Goal: Transaction & Acquisition: Purchase product/service

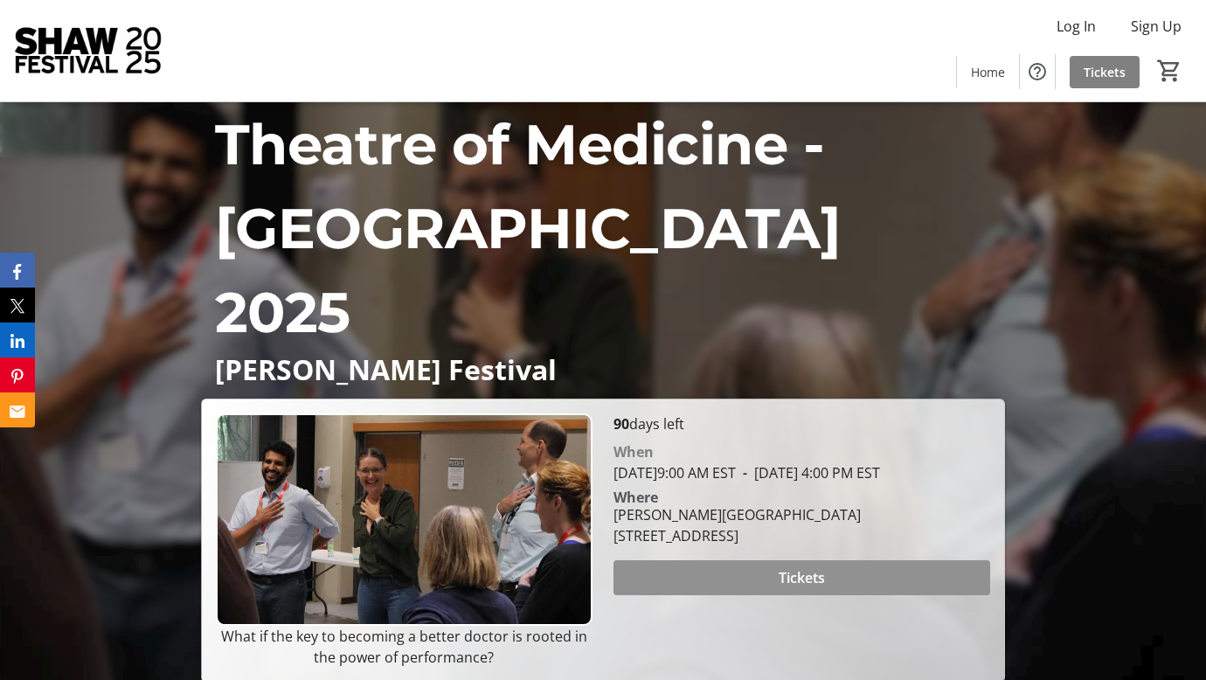
click at [817, 567] on span "Tickets" at bounding box center [802, 577] width 46 height 21
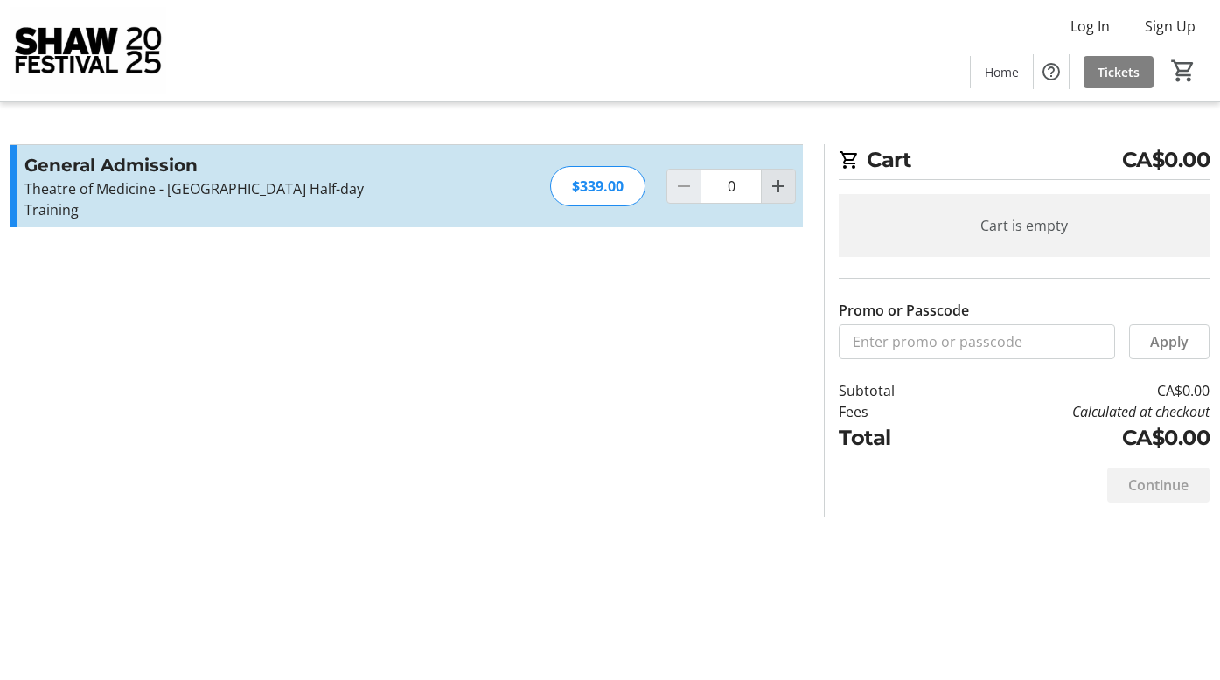
click at [777, 187] on mat-icon "Increment by one" at bounding box center [778, 186] width 21 height 21
type input "1"
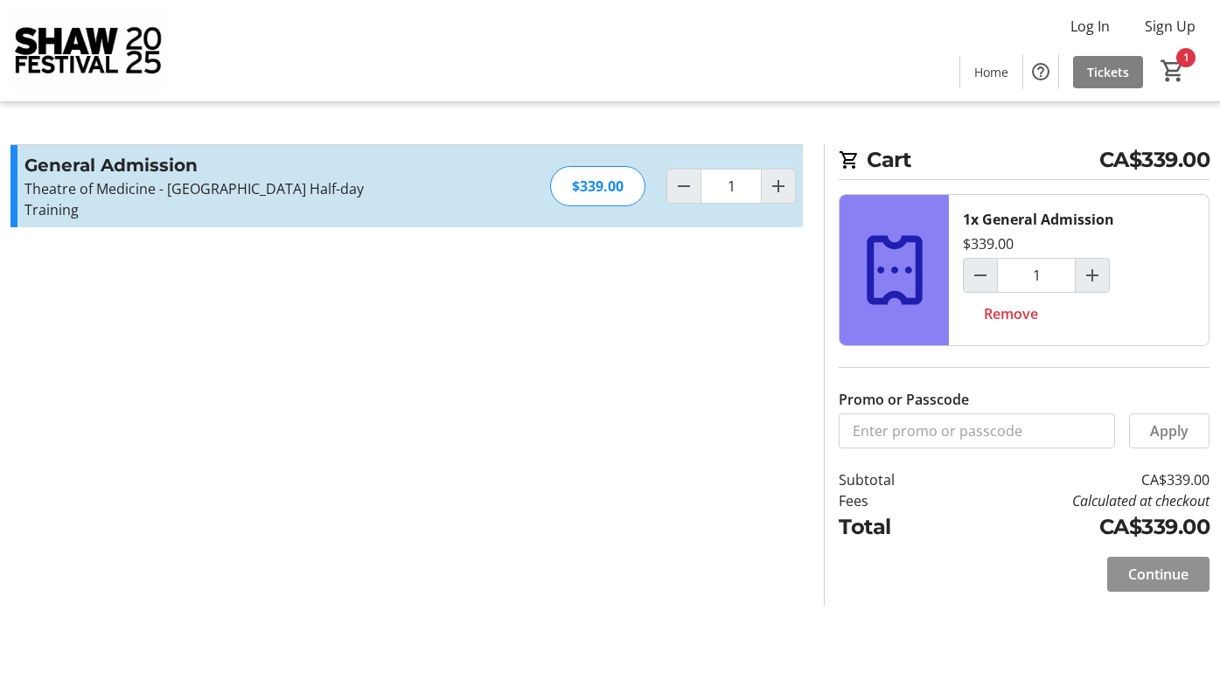
click at [1147, 575] on span "Continue" at bounding box center [1158, 574] width 60 height 21
select select "CA"
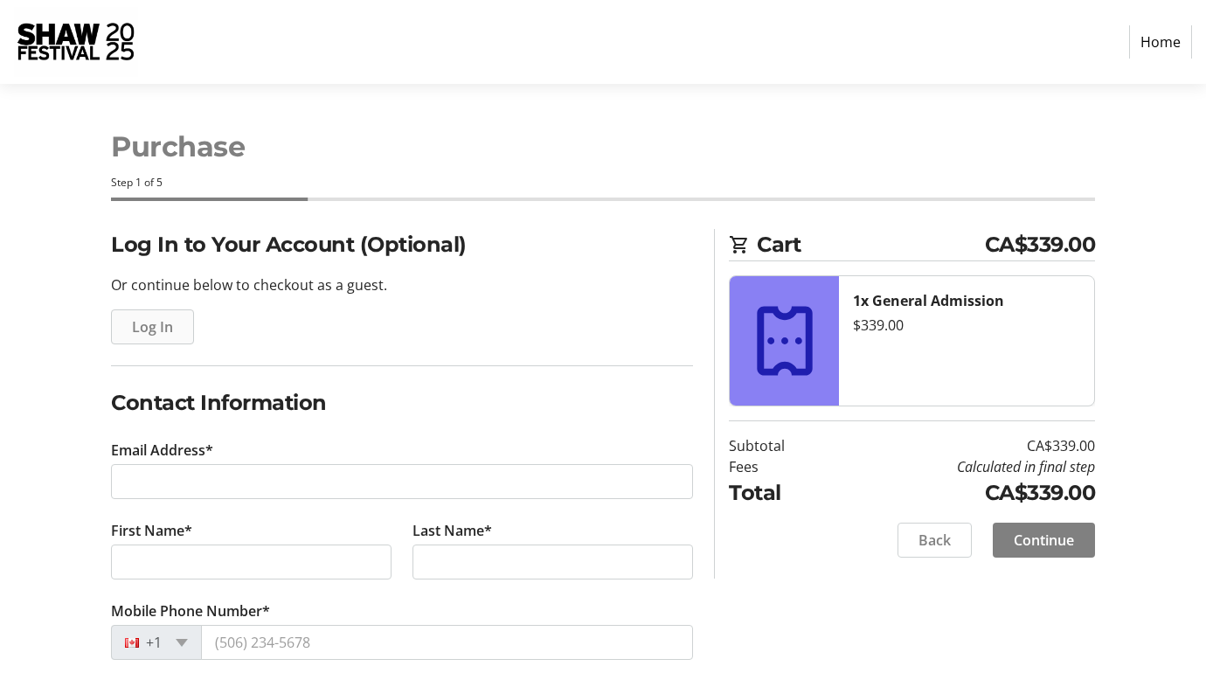
click at [155, 330] on span "Log In" at bounding box center [152, 326] width 41 height 21
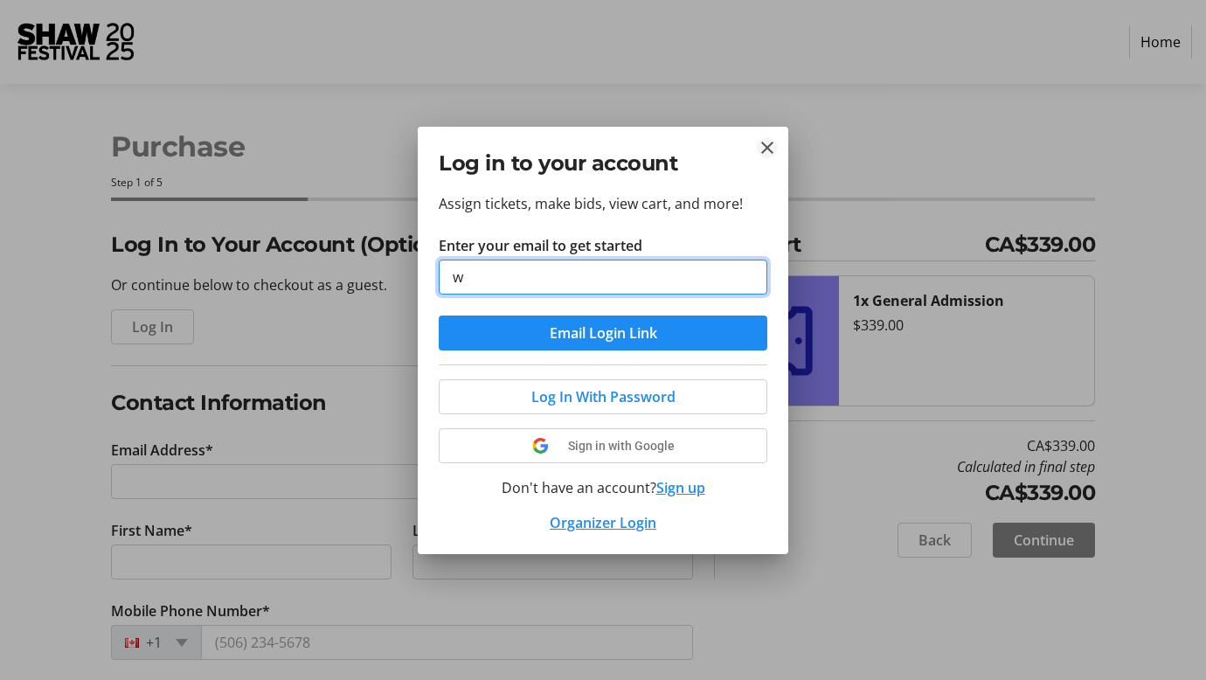
type input "w"
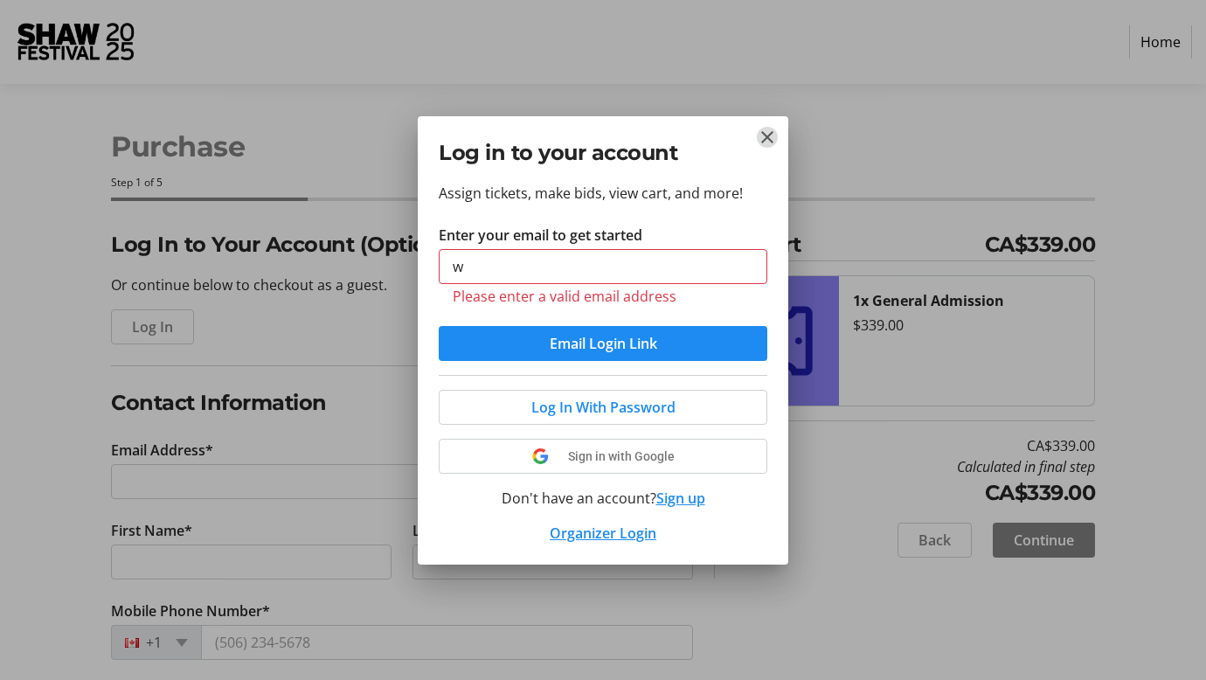
click at [764, 140] on mat-icon "Close" at bounding box center [767, 137] width 21 height 21
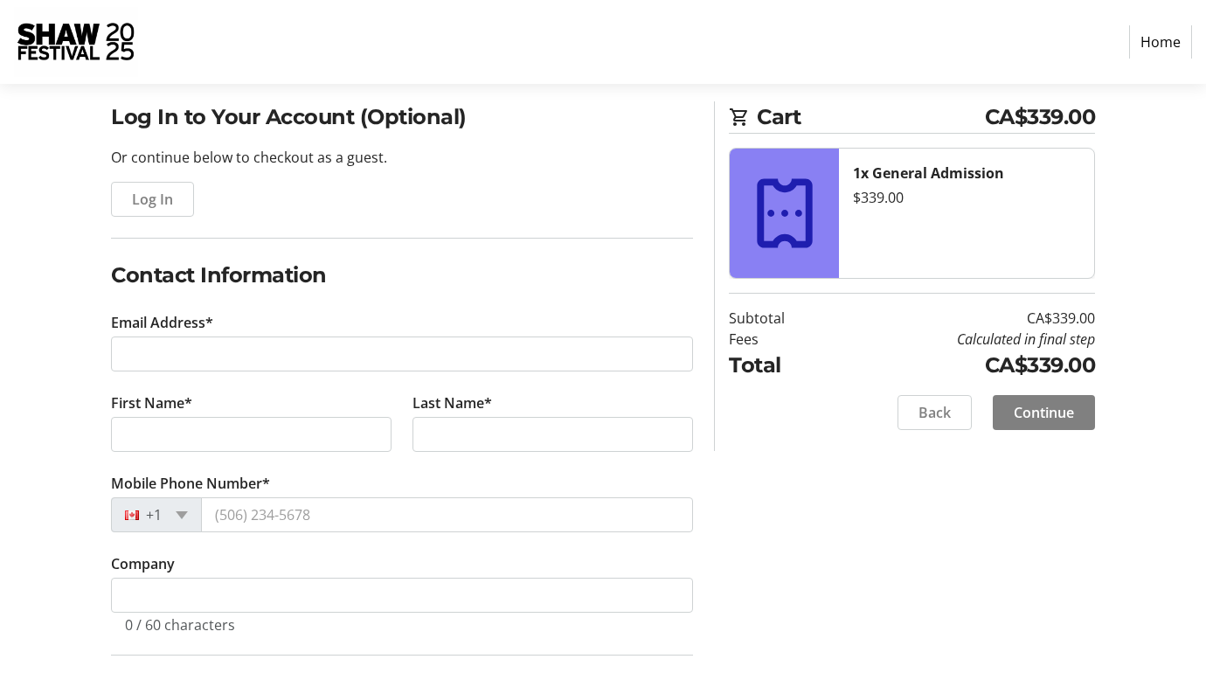
scroll to position [136, 0]
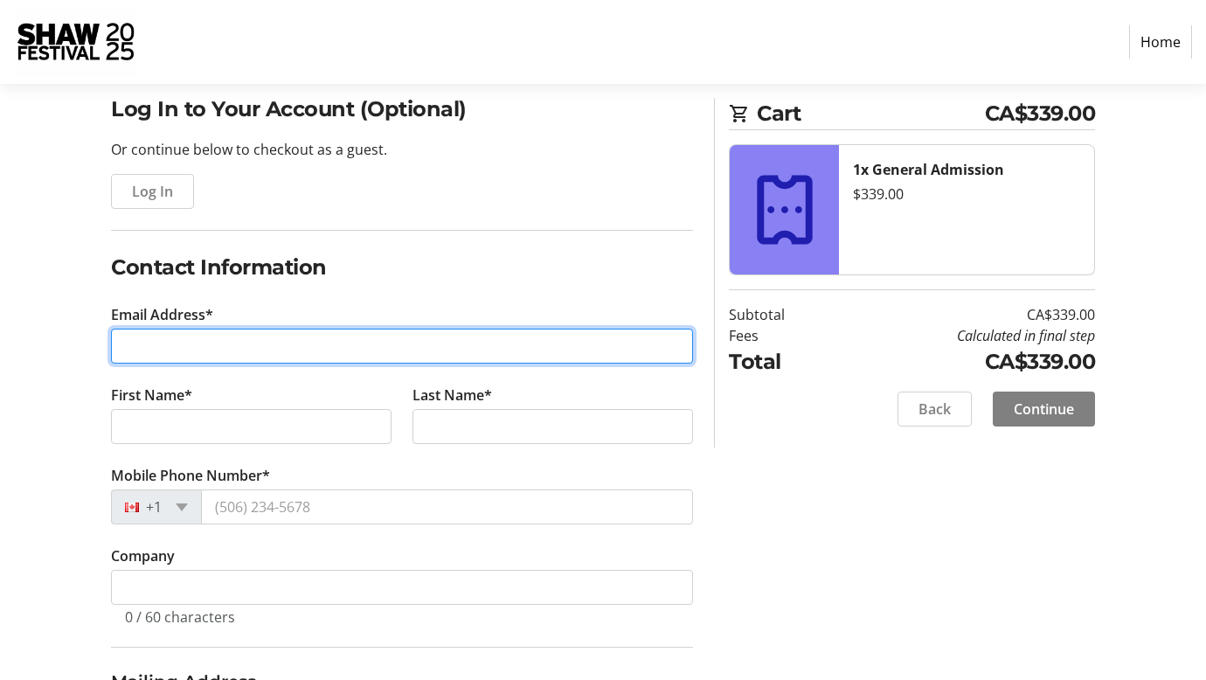
click at [168, 346] on input "Email Address*" at bounding box center [402, 346] width 582 height 35
type input "[EMAIL_ADDRESS][DOMAIN_NAME]"
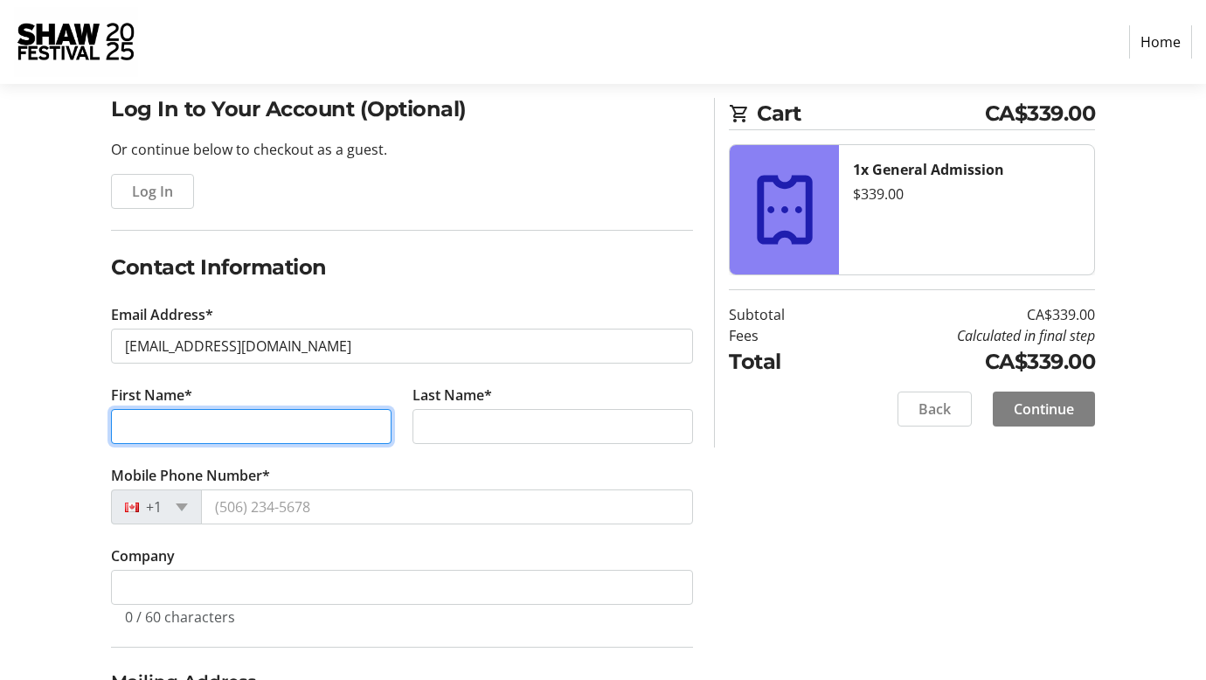
type input "[PERSON_NAME]"
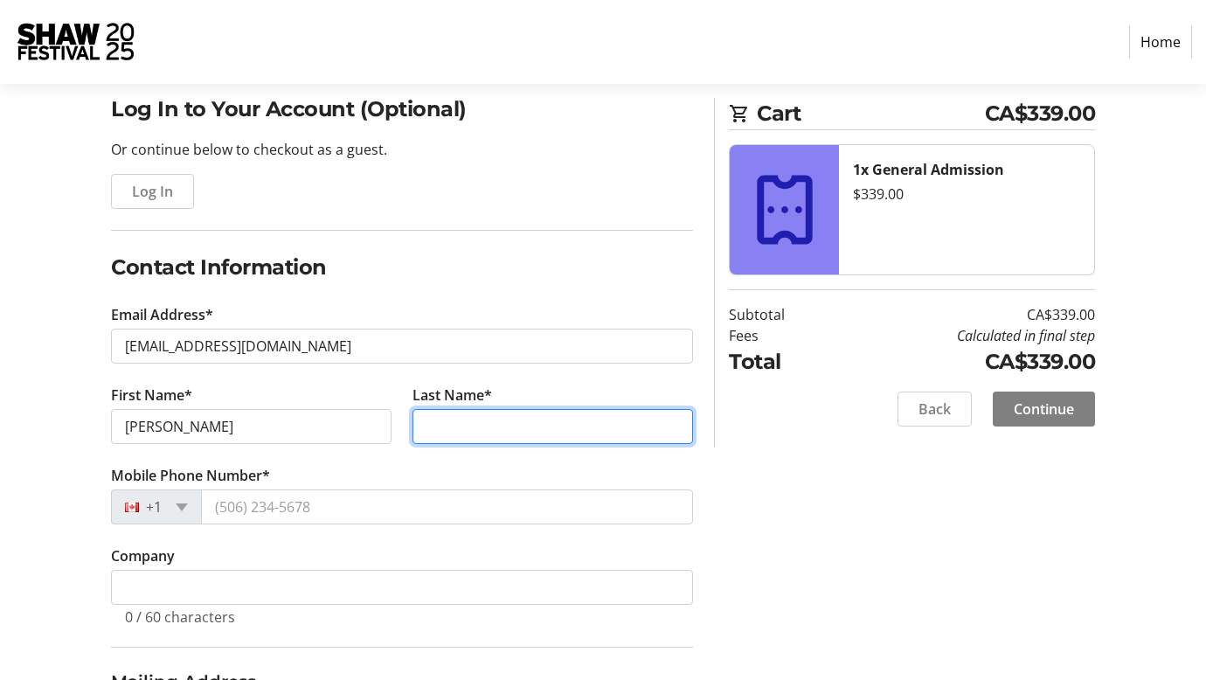
type input "Waters"
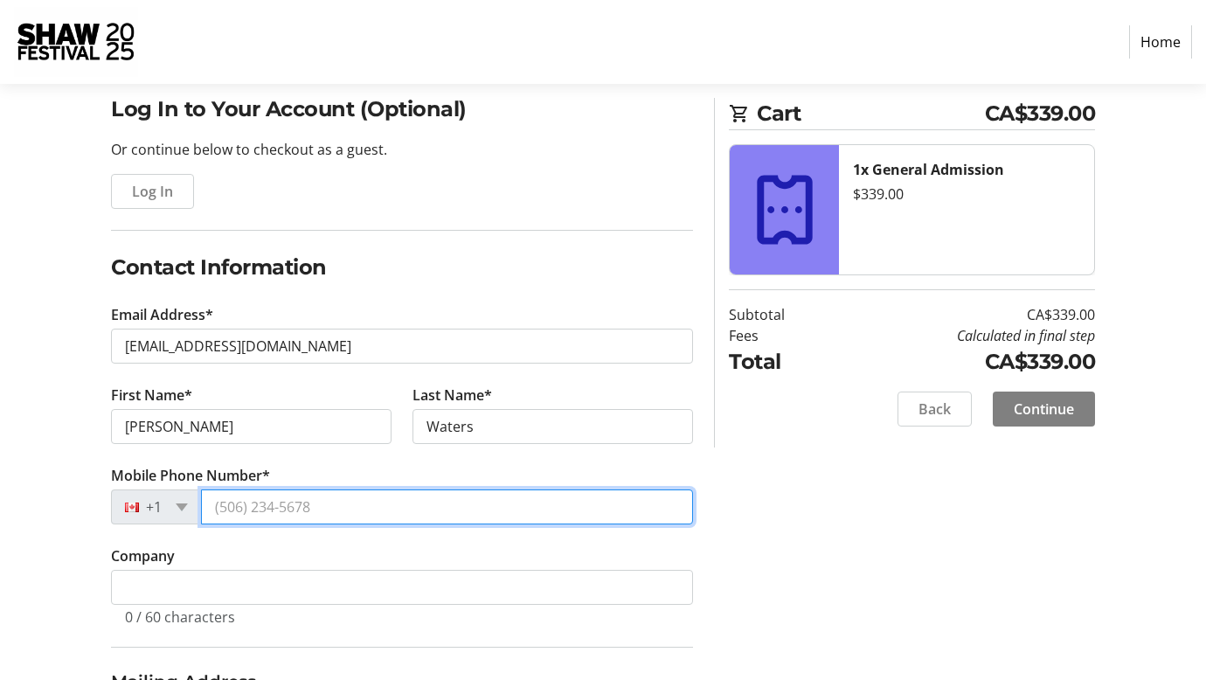
type input "[PHONE_NUMBER]"
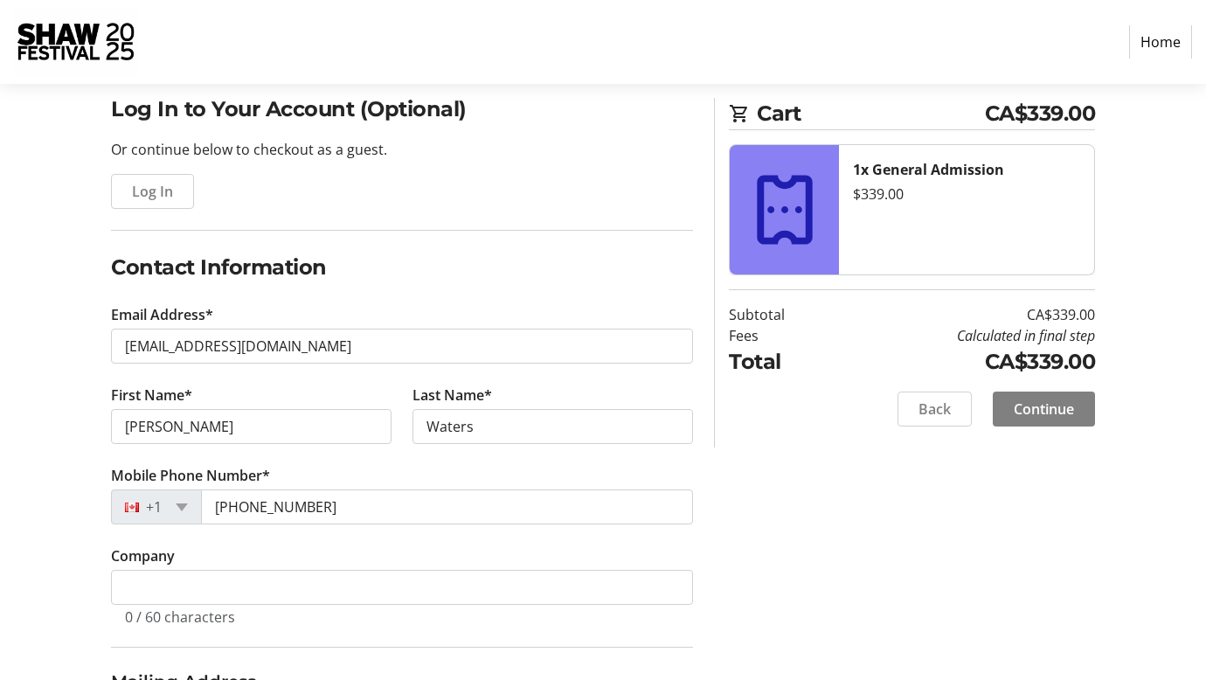
type input "[GEOGRAPHIC_DATA]"
type input "[STREET_ADDRESS]"
type input "[PERSON_NAME]"
select select "ON"
type input "L8W 3J6"
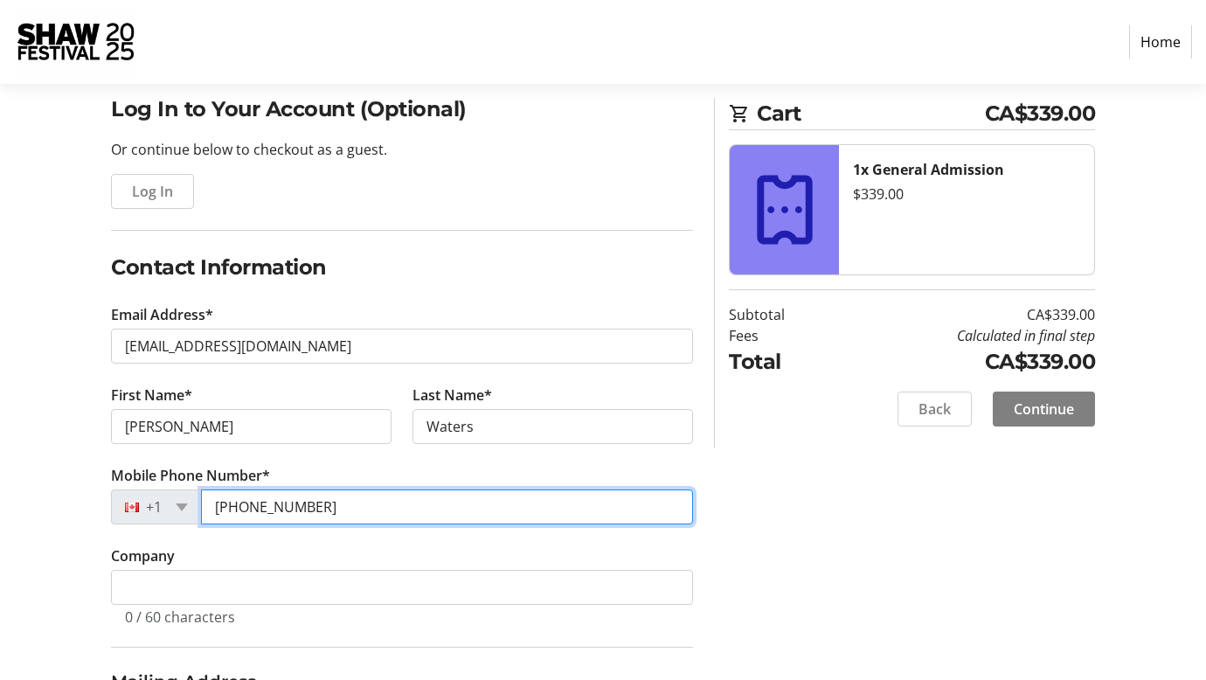
click at [327, 507] on input "[PHONE_NUMBER]" at bounding box center [447, 507] width 492 height 35
type input "[PHONE_NUMBER]"
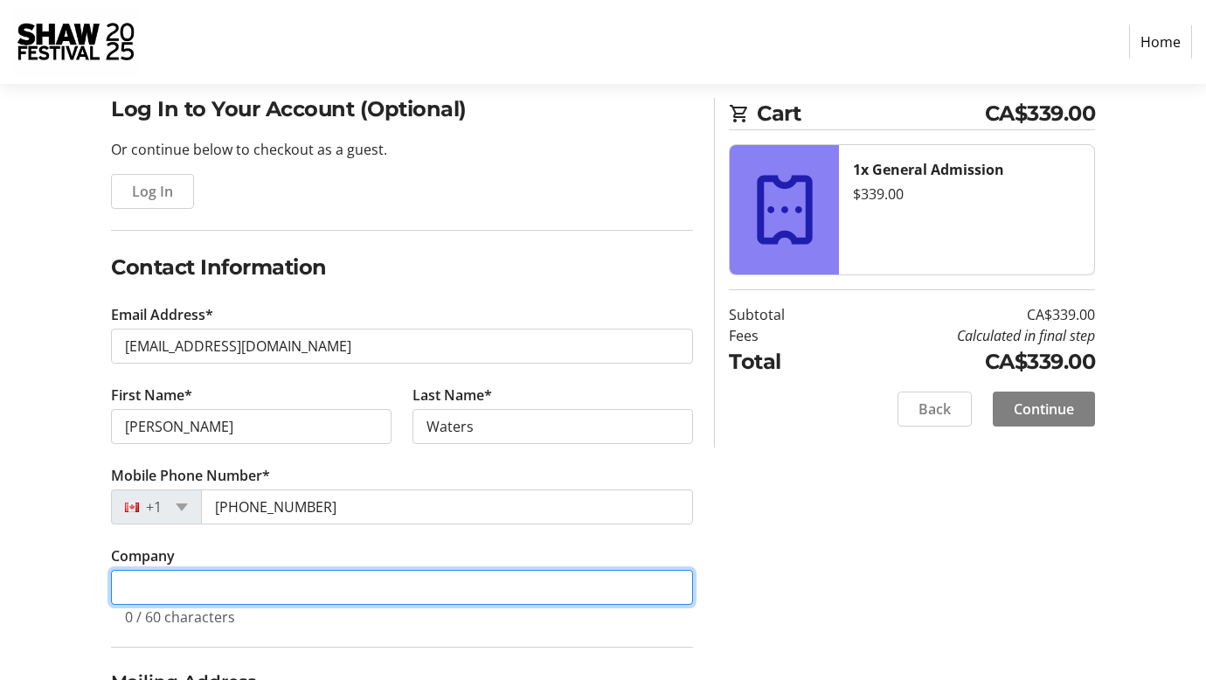
click at [274, 587] on input "Company" at bounding box center [402, 587] width 582 height 35
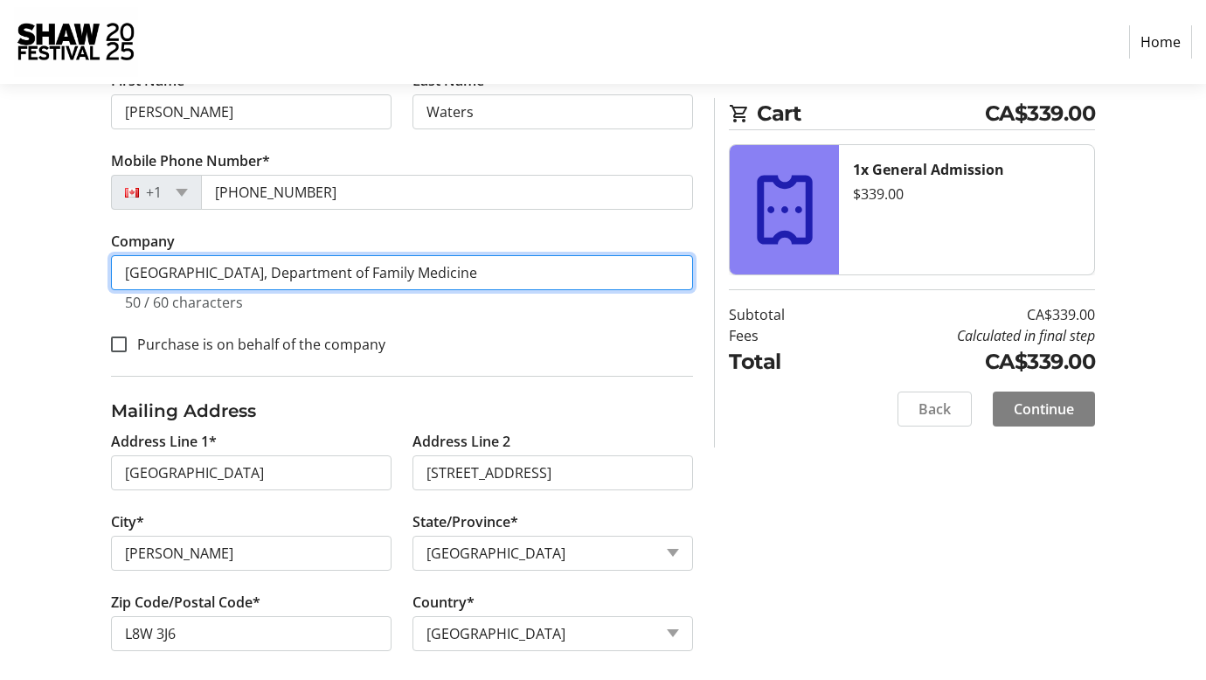
scroll to position [462, 0]
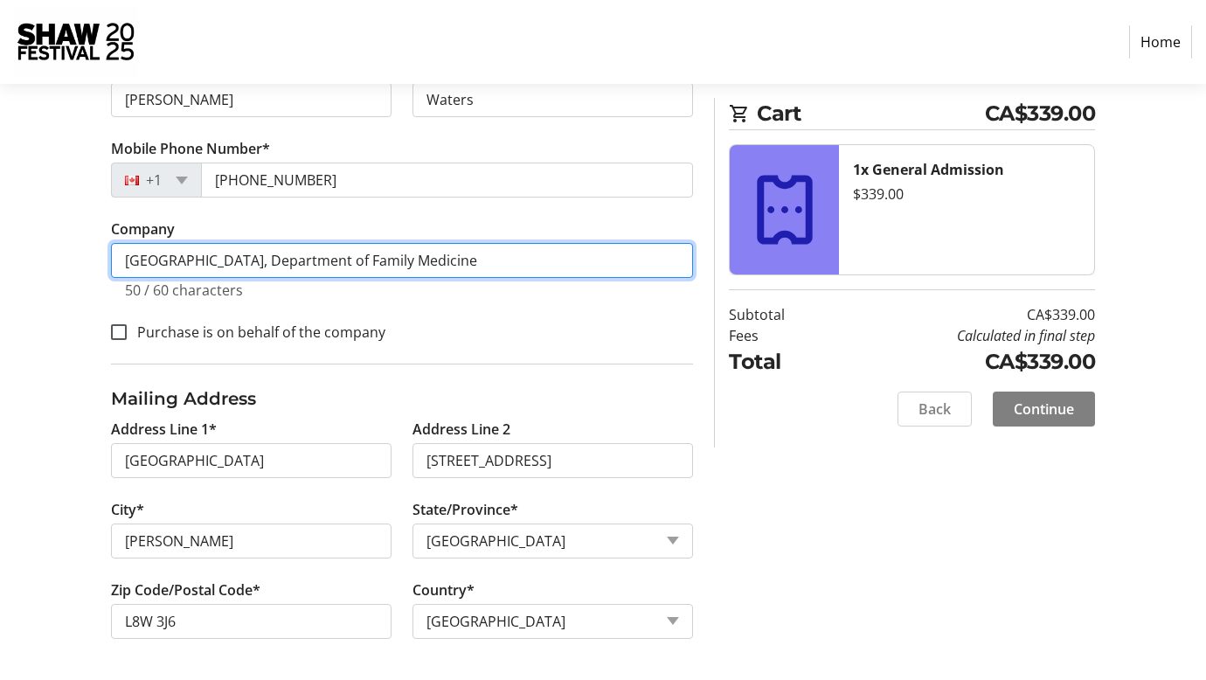
type input "[GEOGRAPHIC_DATA], Department of Family Medicine"
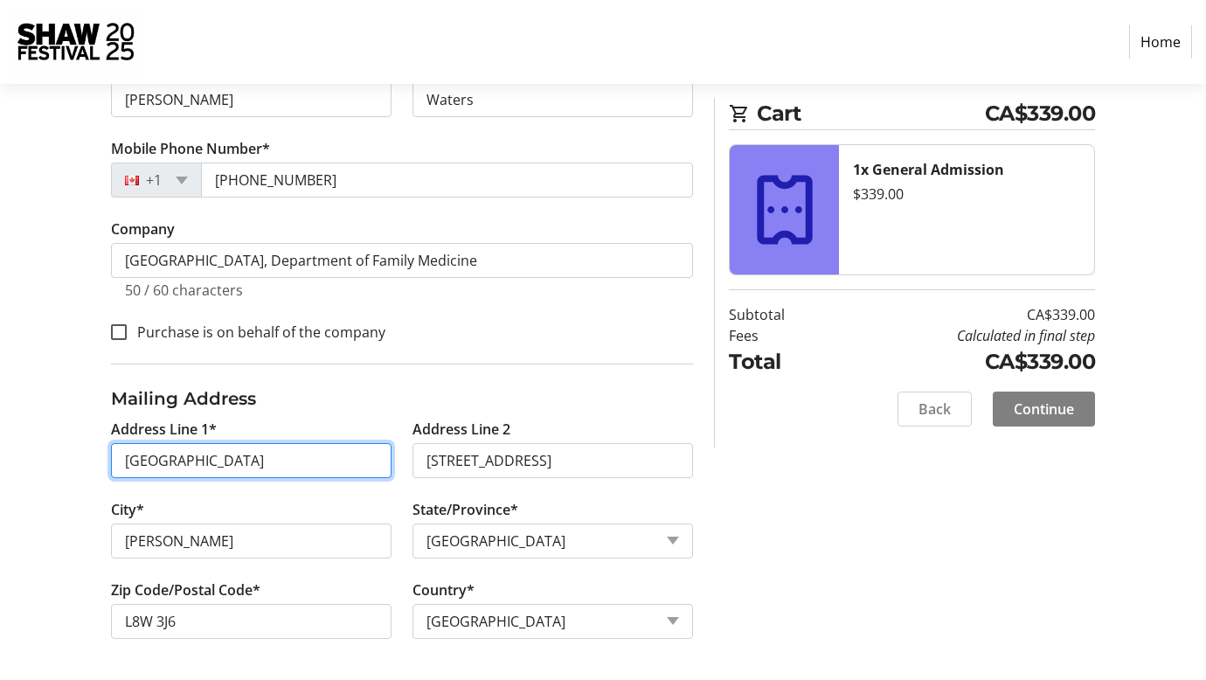
click at [293, 462] on input "[GEOGRAPHIC_DATA]" at bounding box center [251, 460] width 281 height 35
type input "[STREET_ADDRESS][PERSON_NAME]"
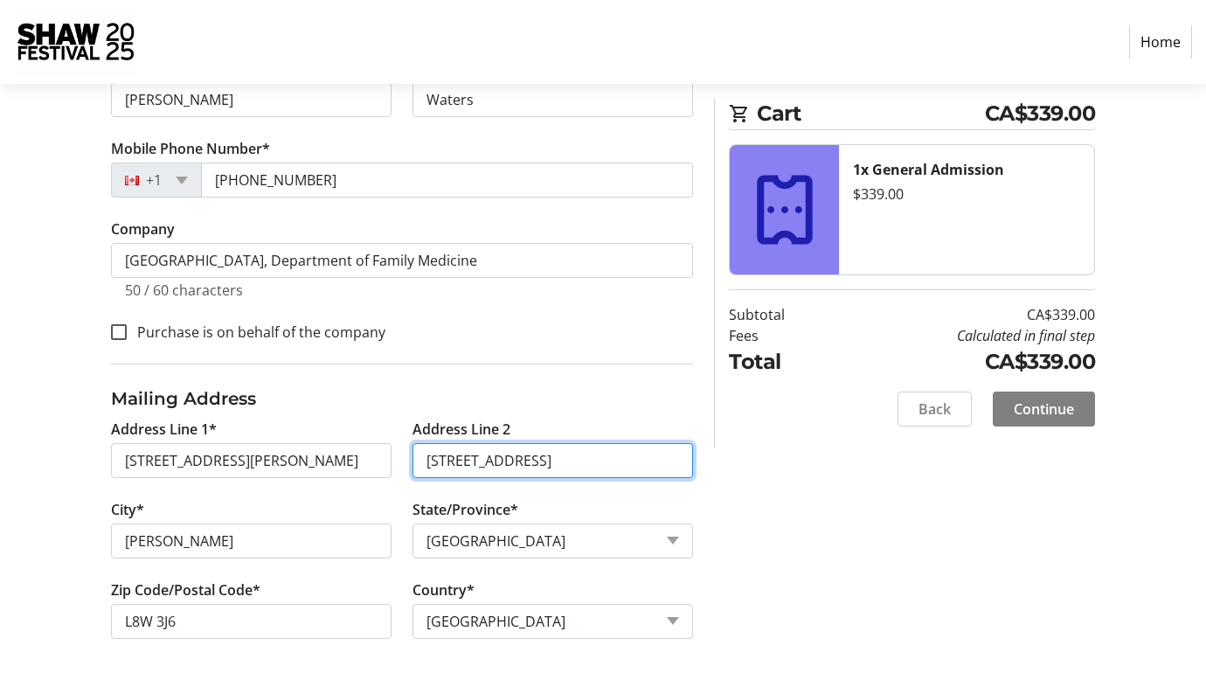
drag, startPoint x: 625, startPoint y: 460, endPoint x: 407, endPoint y: 459, distance: 218.6
click at [407, 459] on tr-form-field "Address Line [GEOGRAPHIC_DATA][STREET_ADDRESS]" at bounding box center [553, 459] width 302 height 80
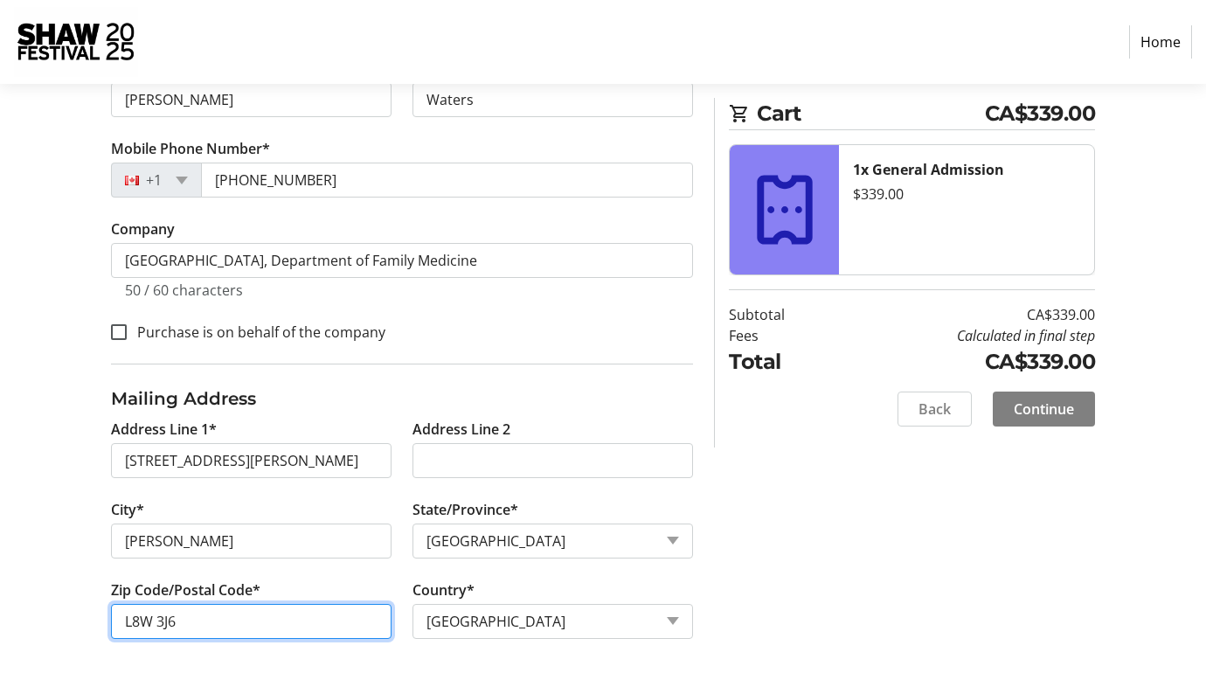
click at [198, 617] on input "L8W 3J6" at bounding box center [251, 621] width 281 height 35
type input "L8S 4C2"
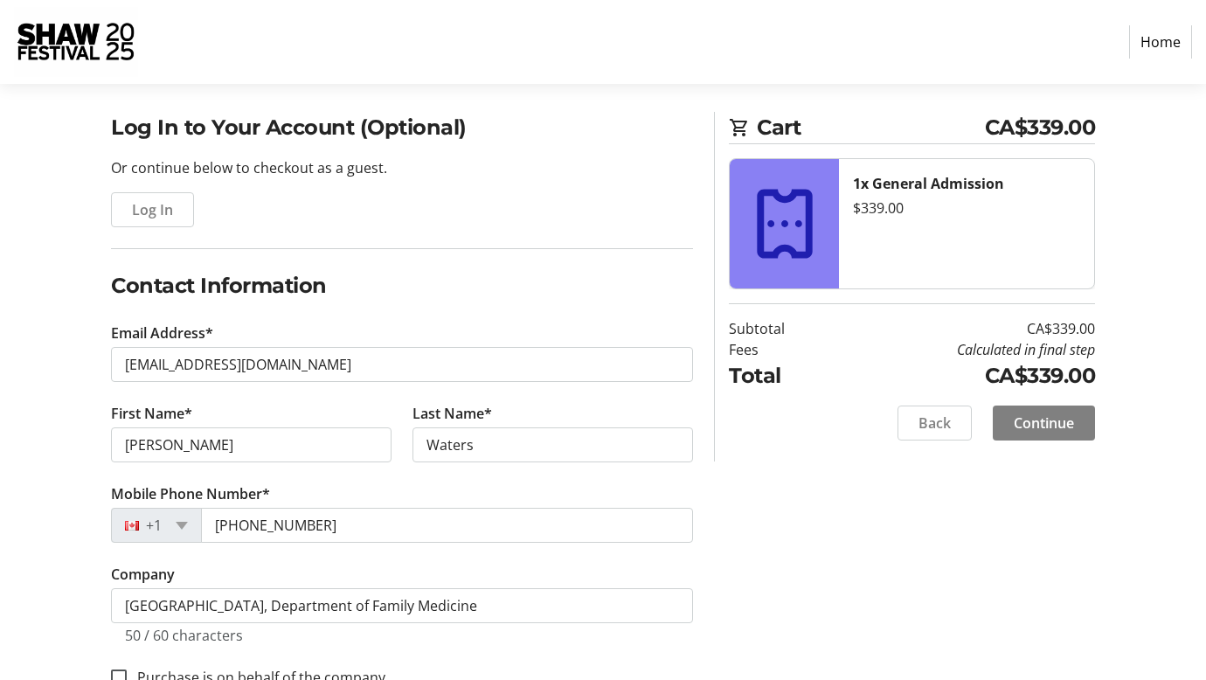
scroll to position [114, 0]
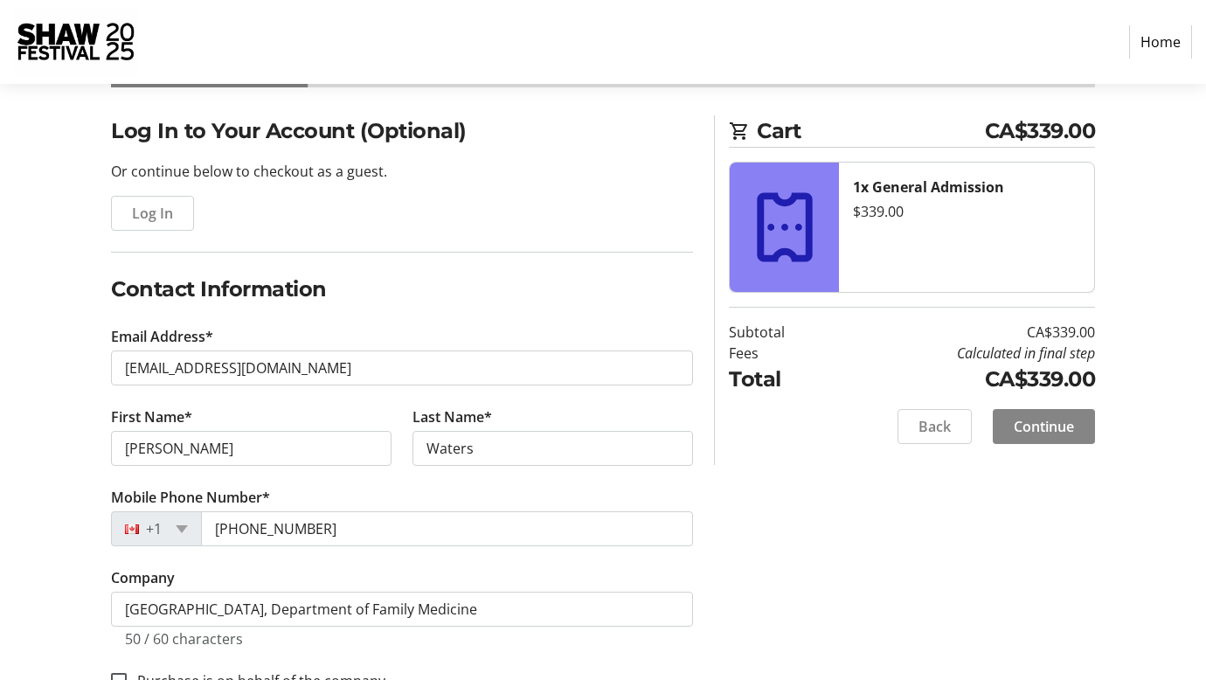
click at [1058, 423] on span "Continue" at bounding box center [1044, 426] width 60 height 21
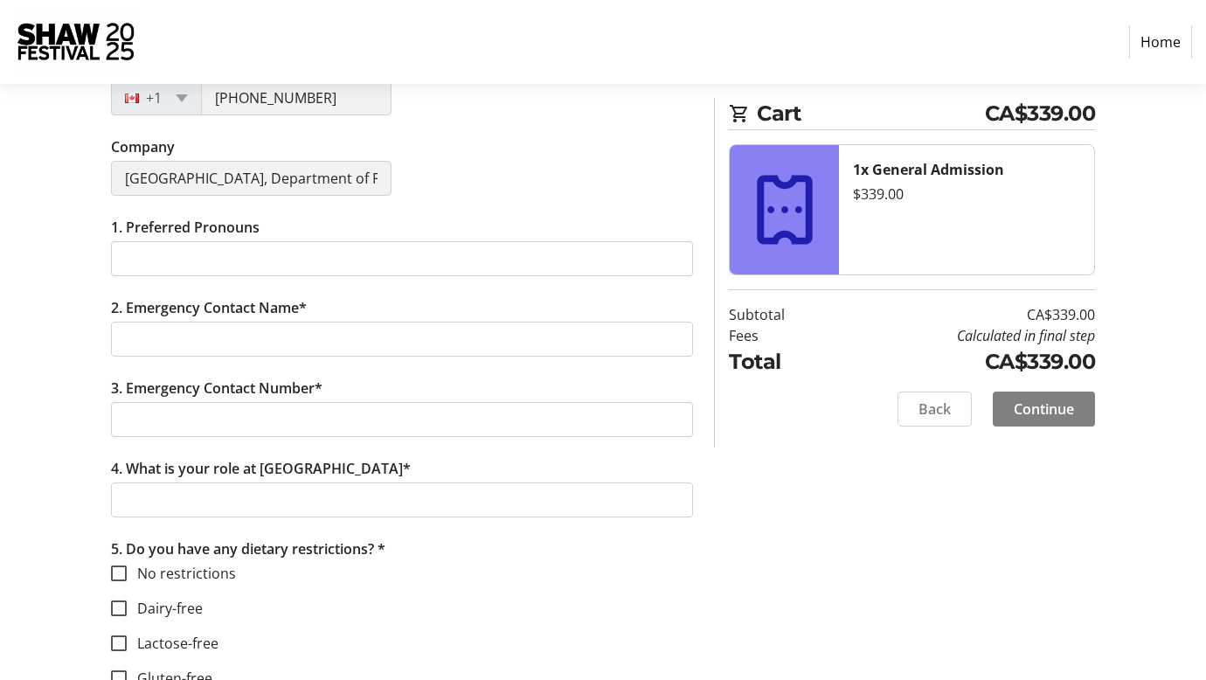
scroll to position [529, 0]
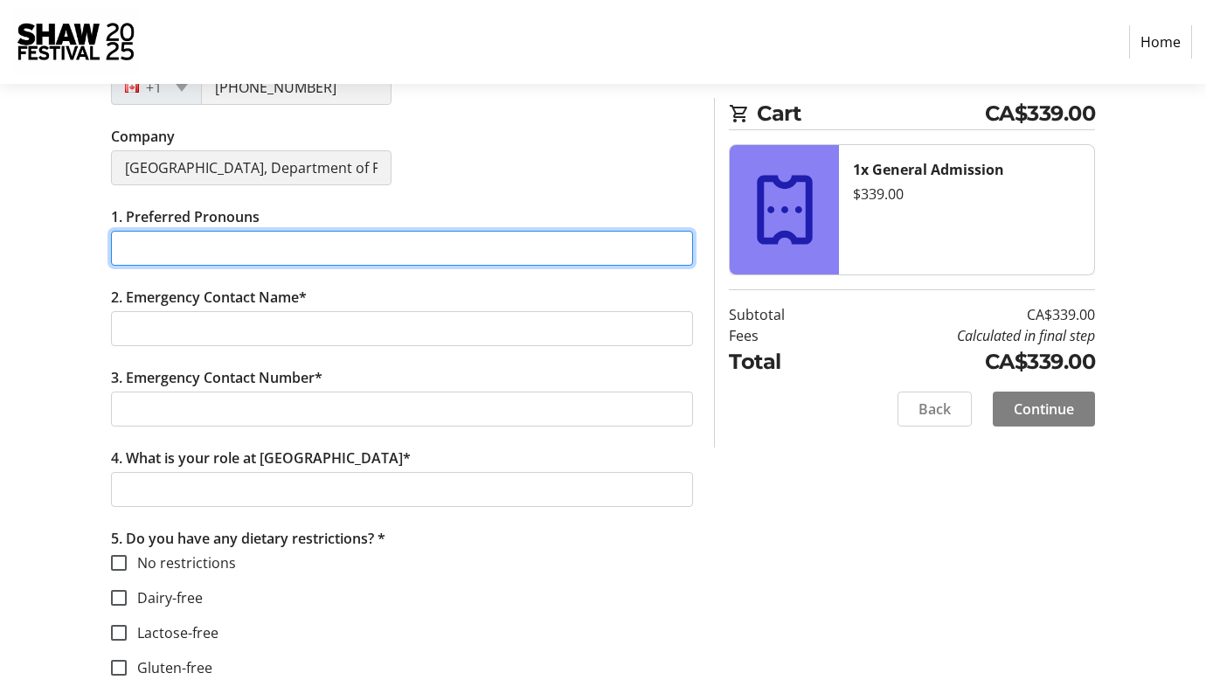
click at [377, 252] on input "1. Preferred Pronouns" at bounding box center [402, 248] width 582 height 35
type input "she/her"
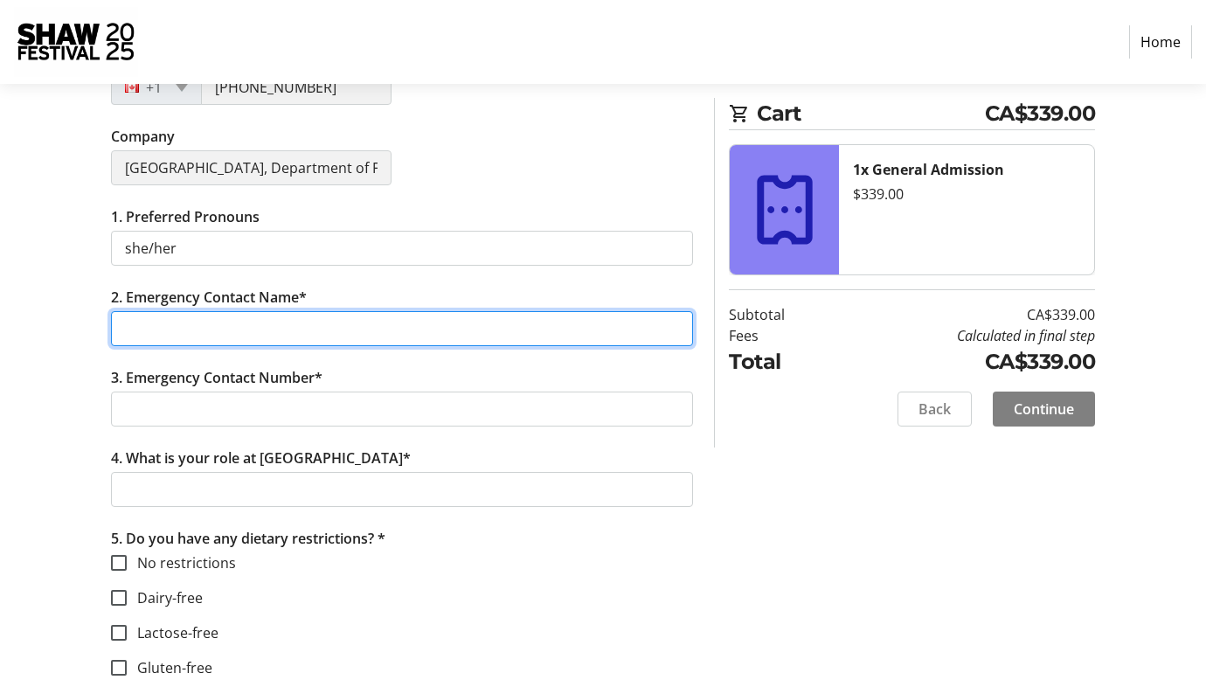
click at [195, 329] on input "2. Emergency Contact Name*" at bounding box center [402, 328] width 582 height 35
type input "[PERSON_NAME] and [PERSON_NAME]"
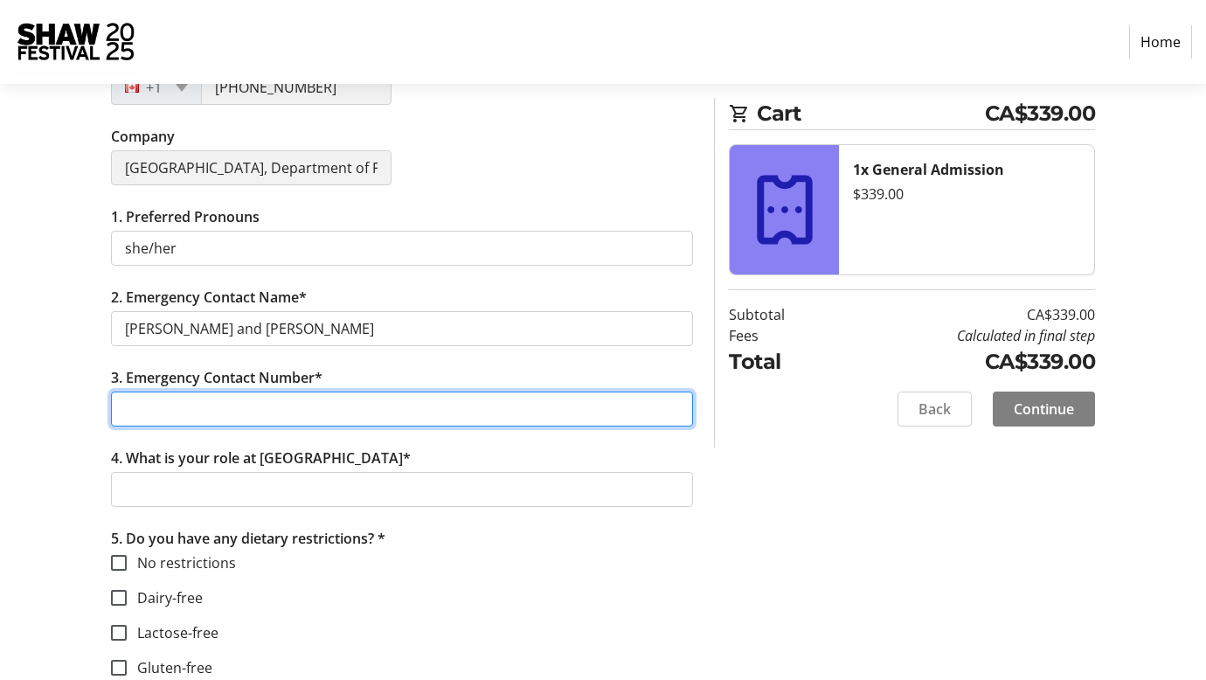
type input "5194735764"
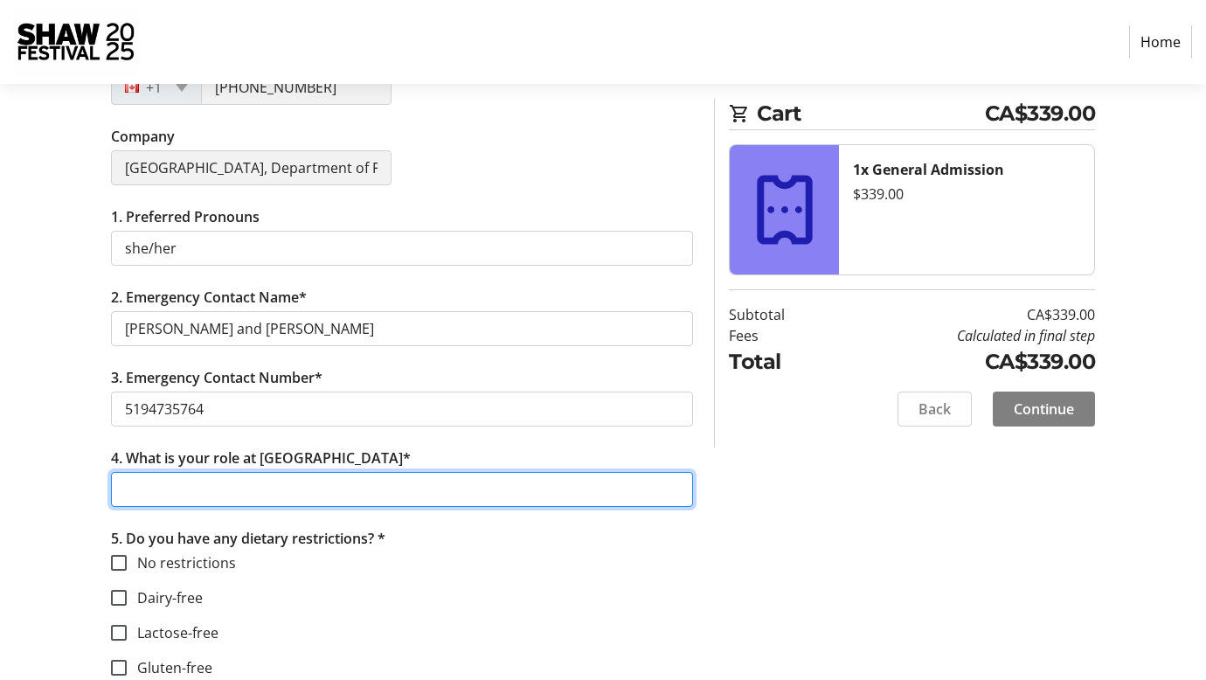
click at [245, 489] on input "4. What is your role at [GEOGRAPHIC_DATA]*" at bounding box center [402, 489] width 582 height 35
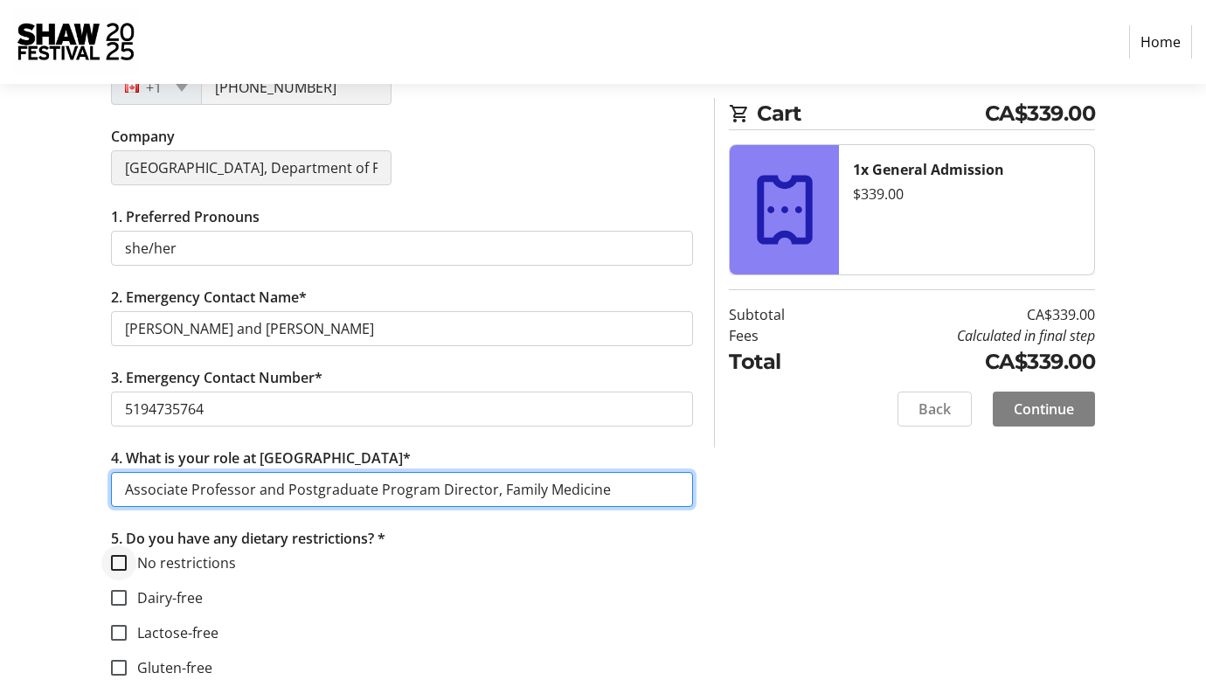
type input "Associate Professor and Postgraduate Program Director, Family Medicine"
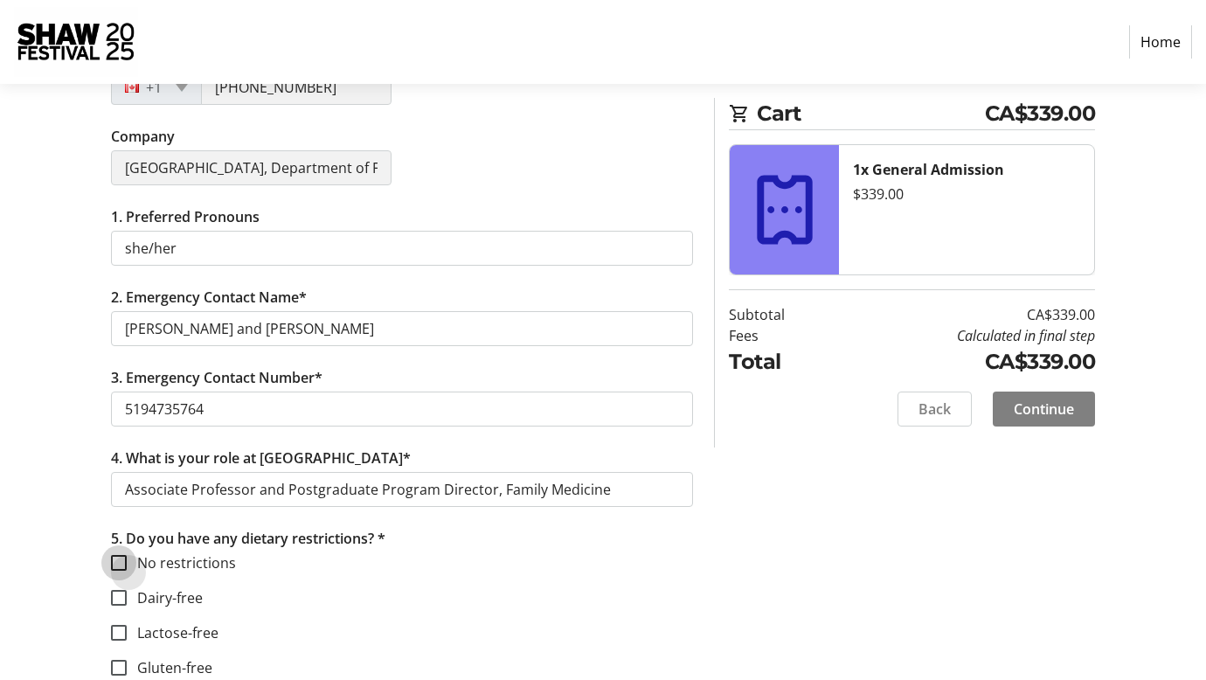
click at [116, 564] on input "No restrictions" at bounding box center [119, 563] width 16 height 16
checkbox input "true"
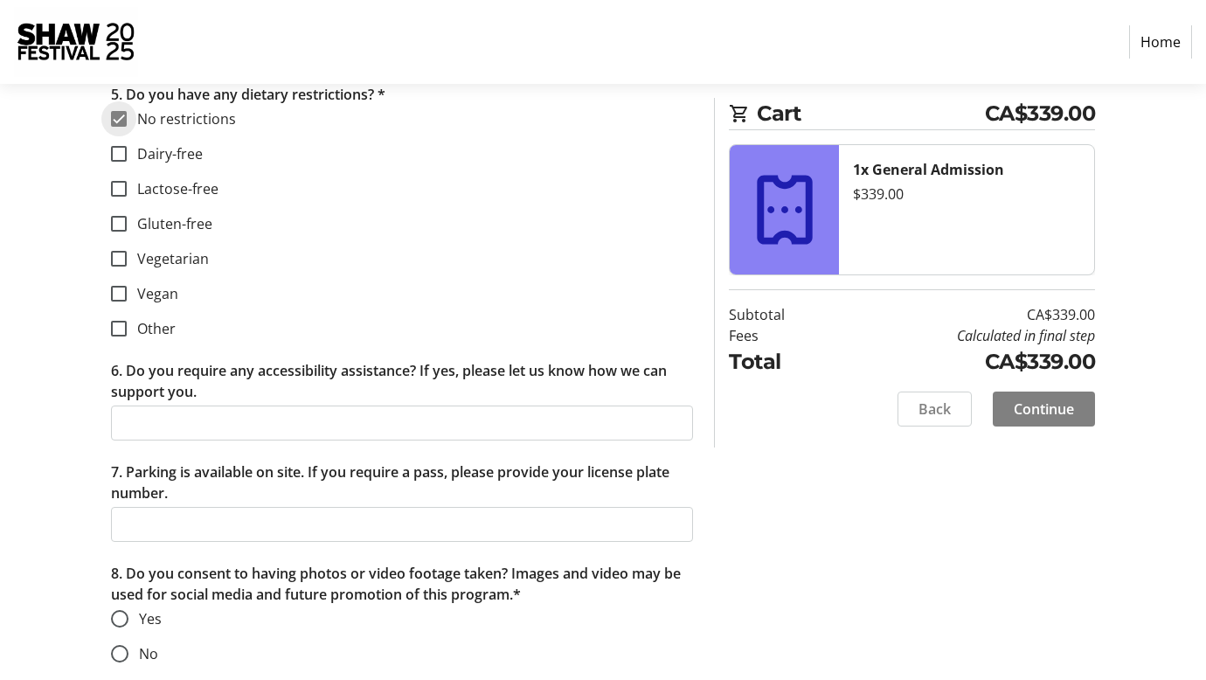
scroll to position [978, 0]
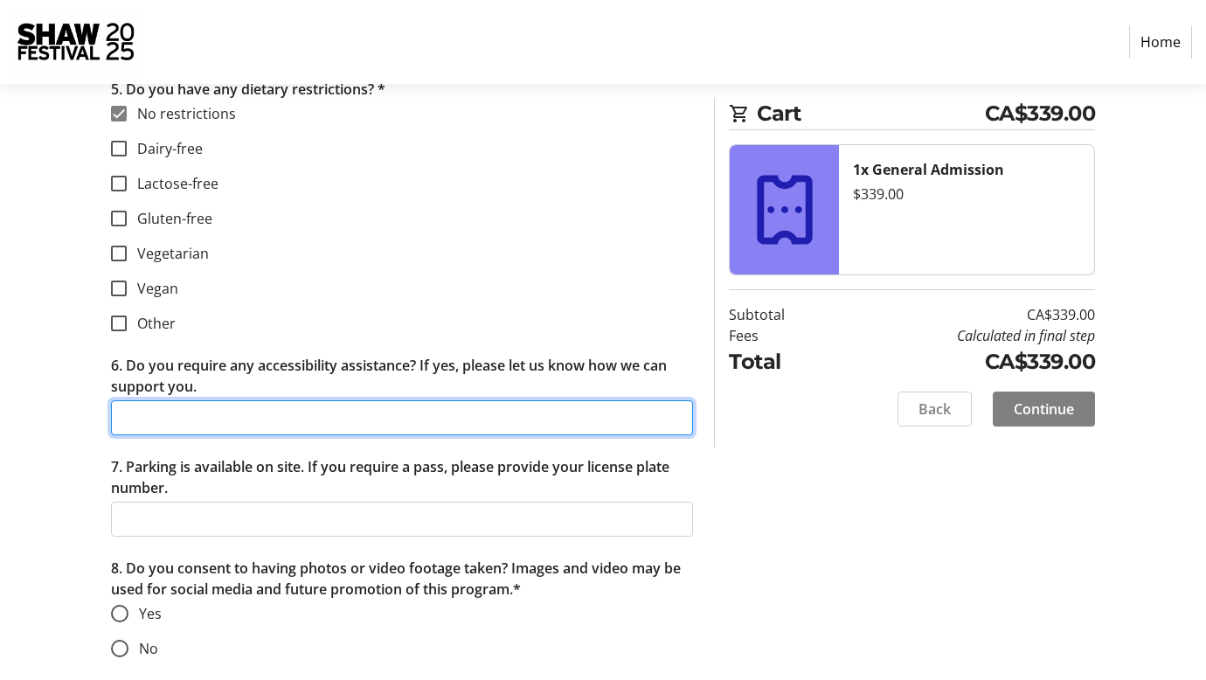
click at [308, 418] on input "6. Do you require any accessibility assistance? If yes, please let us know how …" at bounding box center [402, 417] width 582 height 35
type input "n/a"
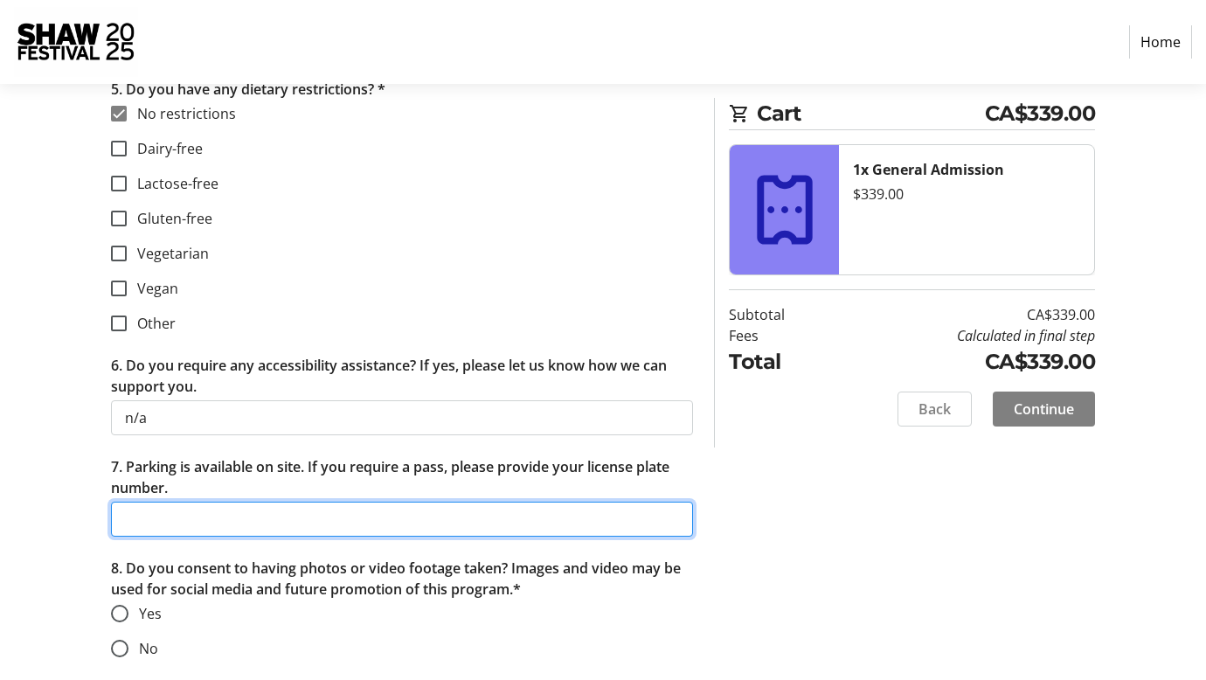
click at [211, 522] on input "7. Parking is available on site. If you require a pass, please provide your lic…" at bounding box center [402, 519] width 582 height 35
type input "DDBW 147"
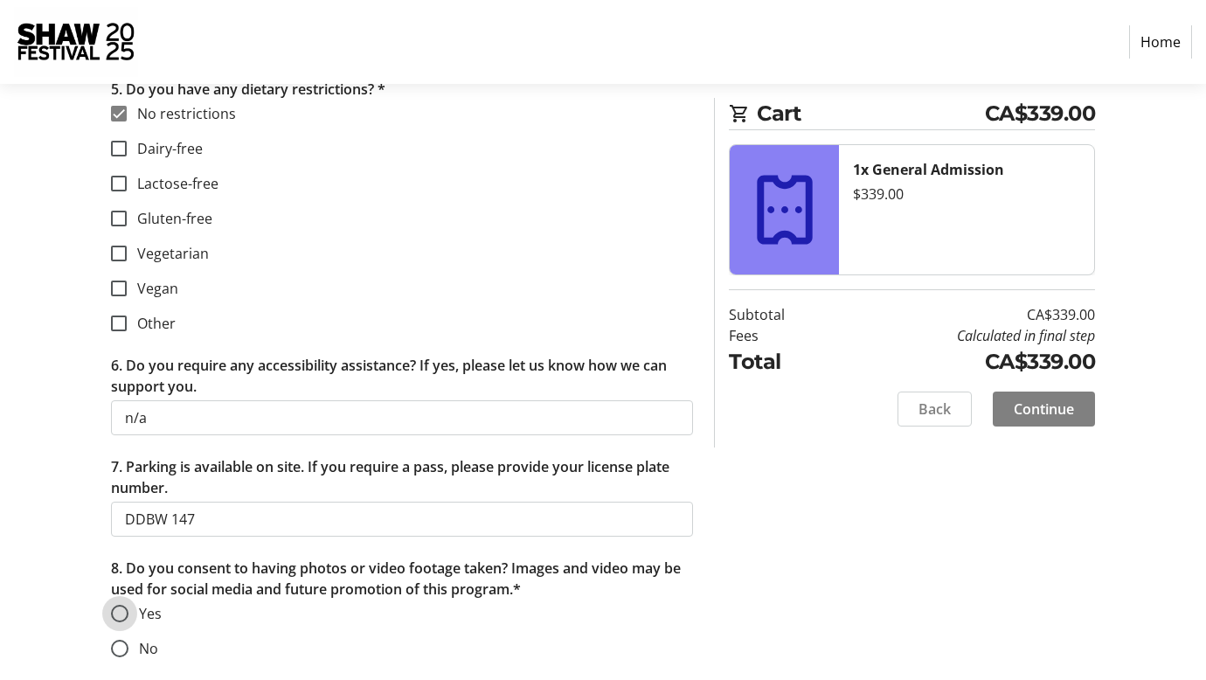
click at [121, 612] on input "Yes" at bounding box center [119, 613] width 17 height 17
radio input "true"
click at [1037, 406] on span "Continue" at bounding box center [1044, 409] width 60 height 21
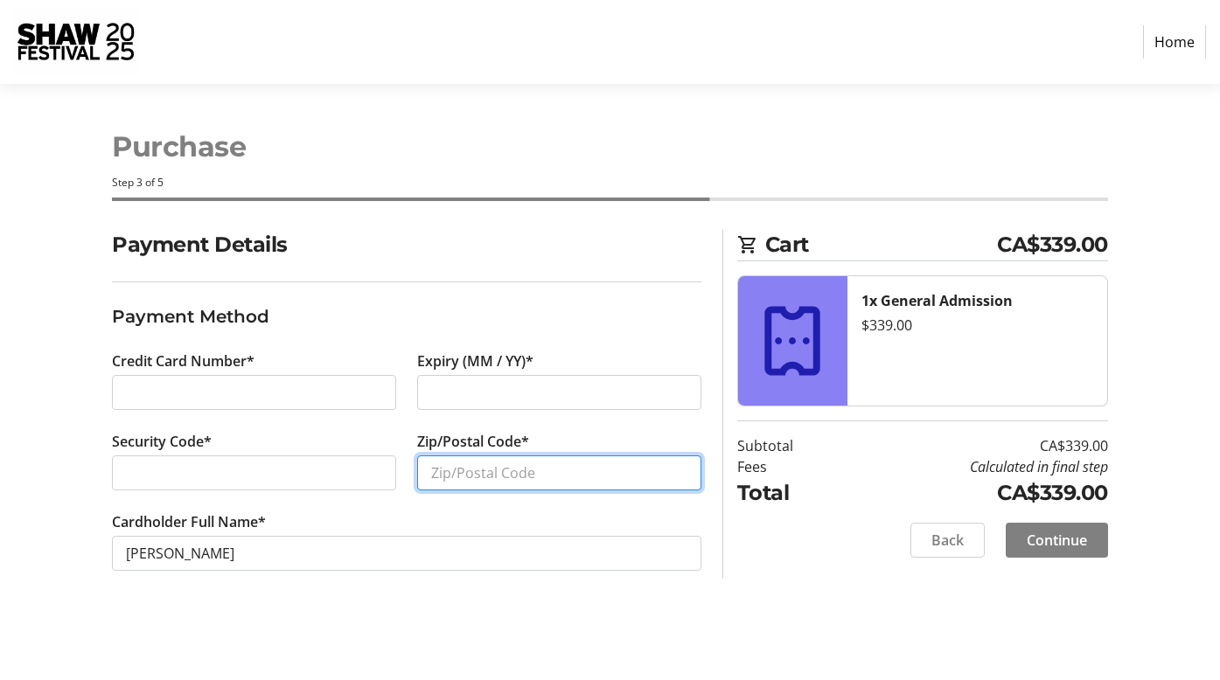
click at [504, 472] on input "Zip/Postal Code*" at bounding box center [559, 472] width 284 height 35
type input "L8S4C2"
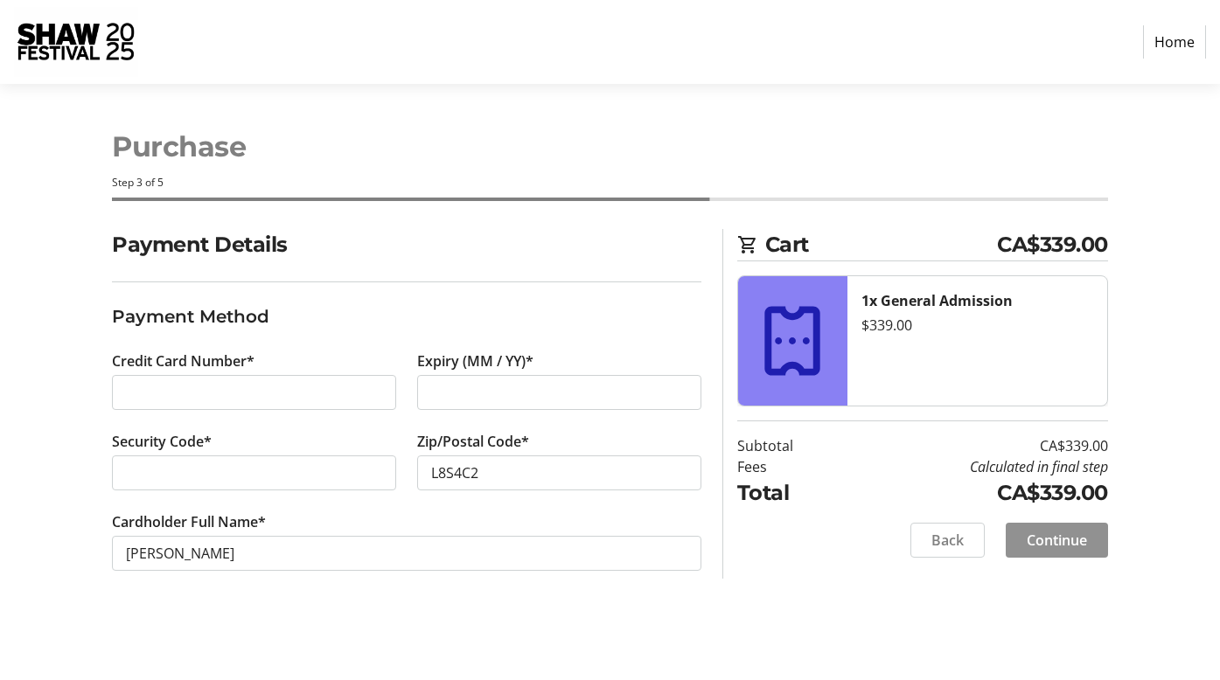
click at [1052, 545] on span "Continue" at bounding box center [1056, 540] width 60 height 21
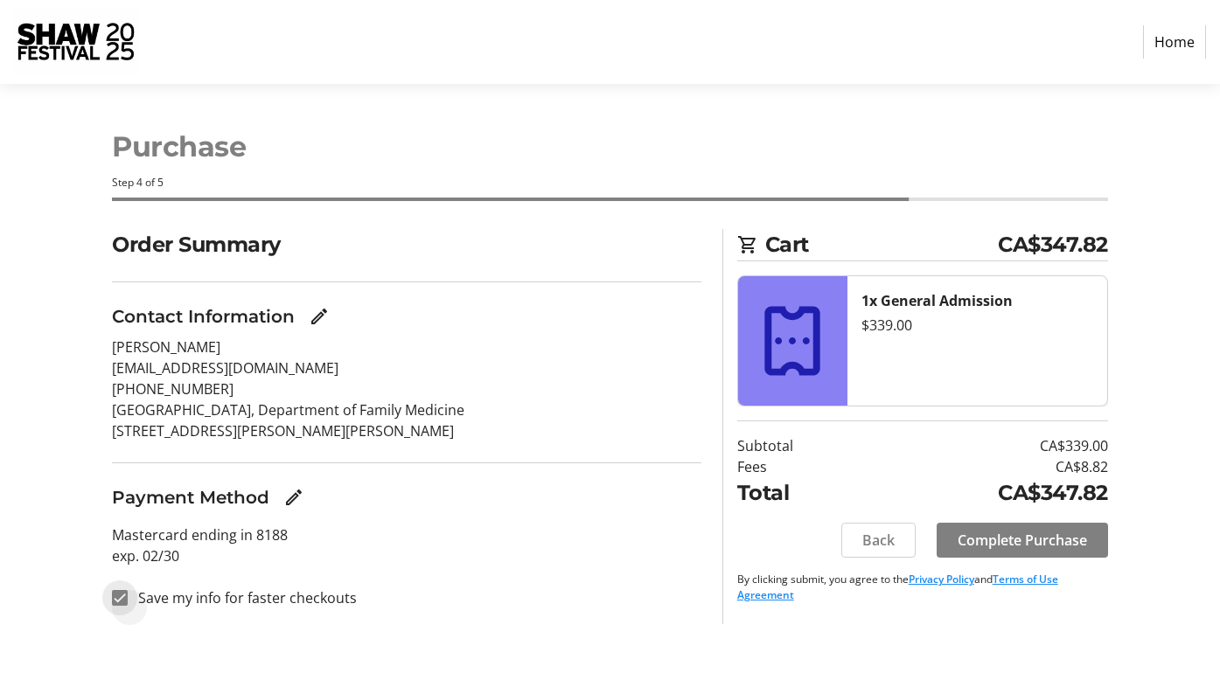
click at [121, 602] on input "Save my info for faster checkouts" at bounding box center [120, 598] width 16 height 16
checkbox input "false"
click at [1020, 533] on span "Complete Purchase" at bounding box center [1021, 540] width 129 height 21
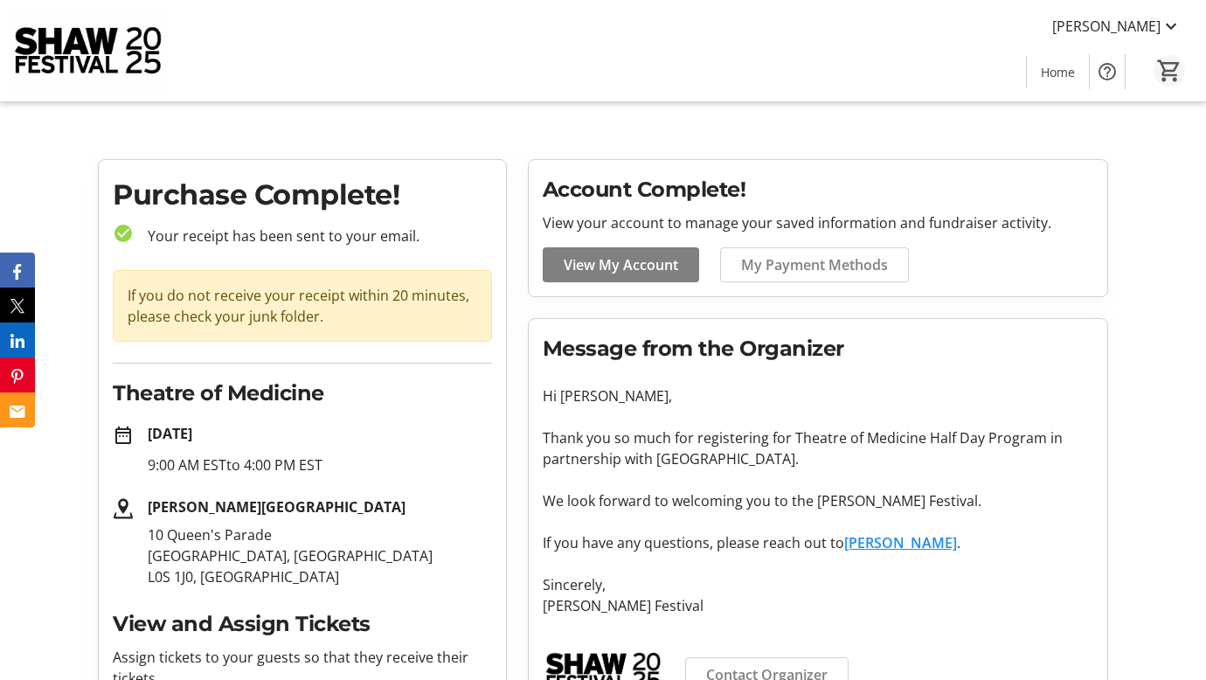
click at [1171, 73] on mat-icon "0" at bounding box center [1170, 71] width 26 height 26
click at [1173, 24] on mat-icon at bounding box center [1171, 26] width 21 height 21
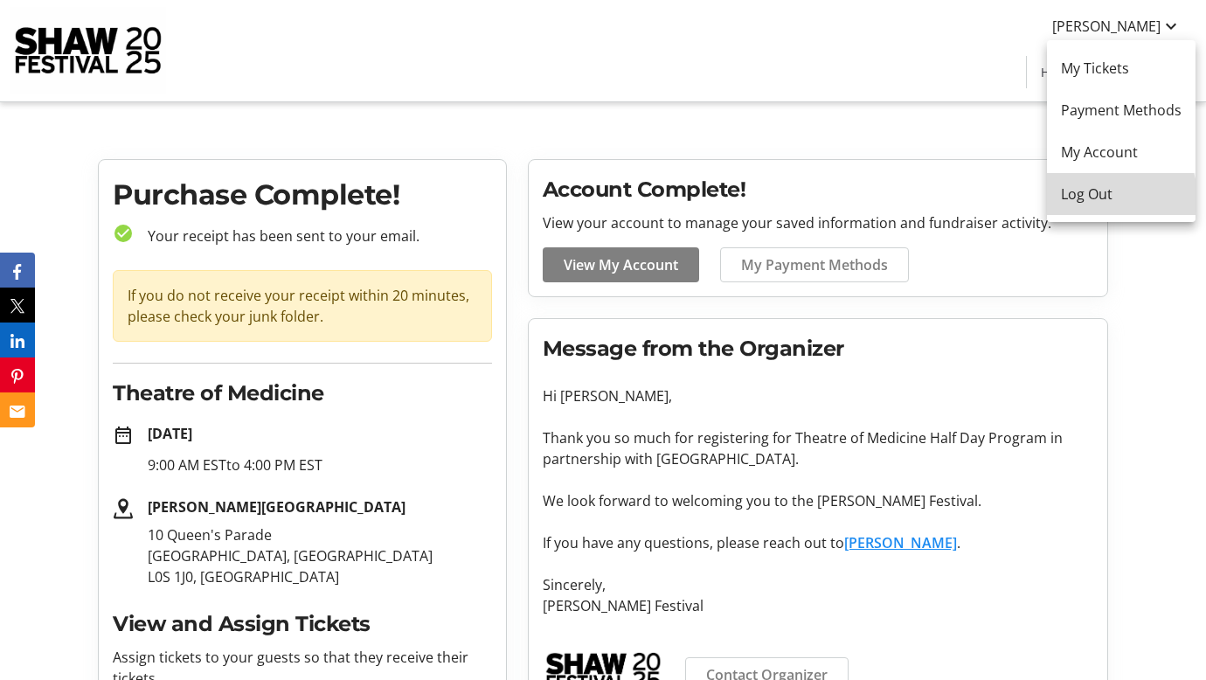
click at [1103, 198] on span "Log Out" at bounding box center [1121, 194] width 121 height 21
